Goal: Task Accomplishment & Management: Use online tool/utility

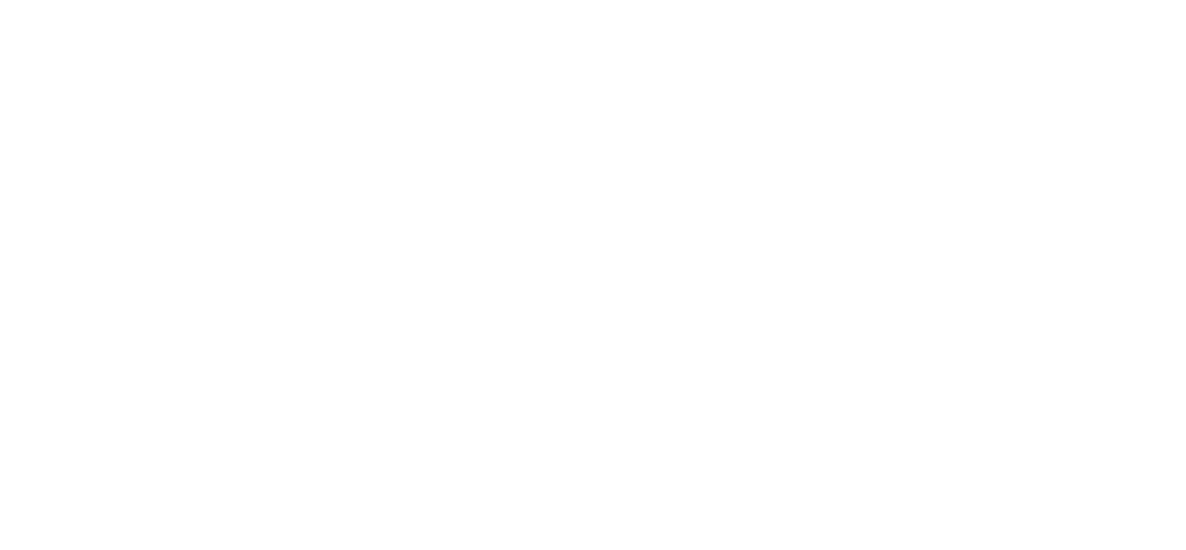
drag, startPoint x: 0, startPoint y: 0, endPoint x: 1086, endPoint y: 35, distance: 1086.7
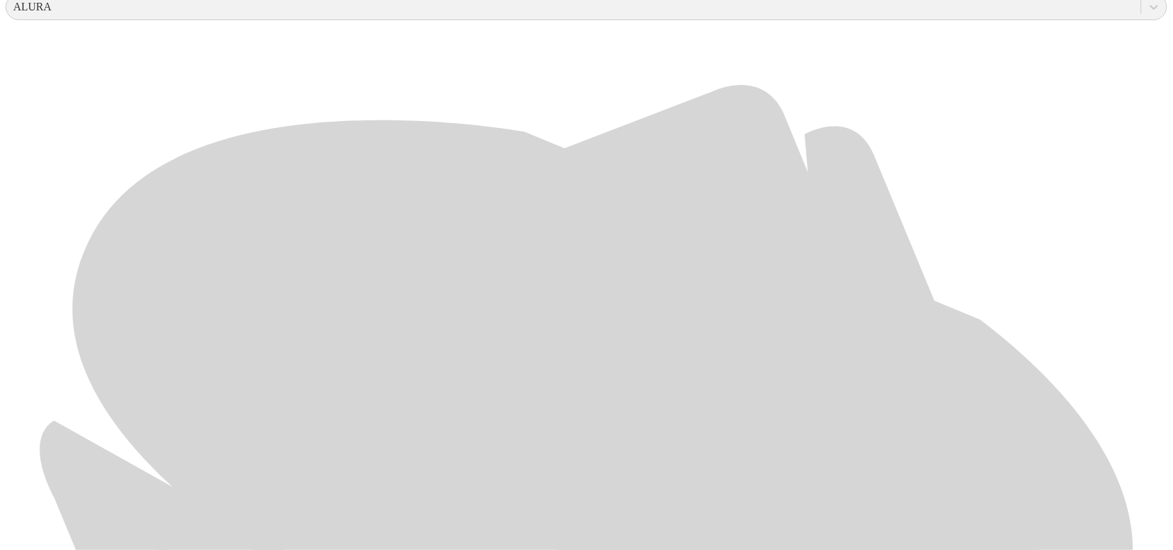
scroll to position [657, 0]
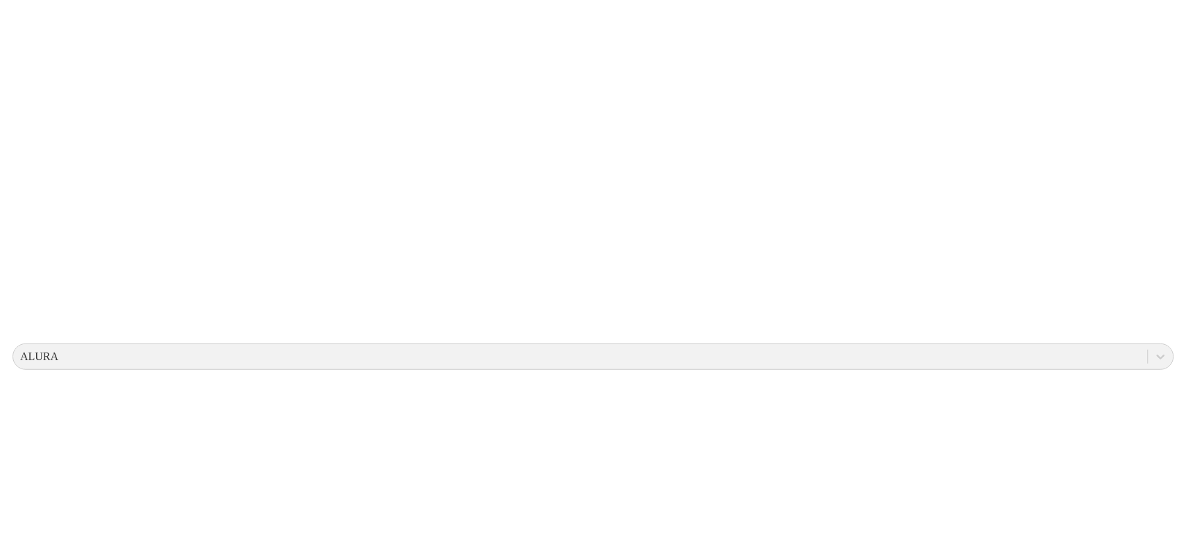
scroll to position [0, 0]
